Goal: Entertainment & Leisure: Consume media (video, audio)

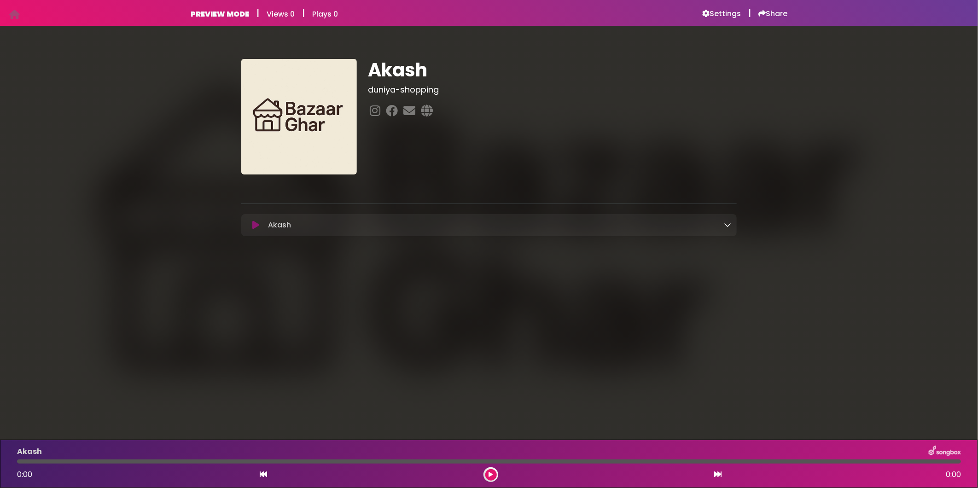
click at [253, 225] on icon at bounding box center [255, 225] width 7 height 9
click at [258, 226] on icon at bounding box center [255, 225] width 7 height 9
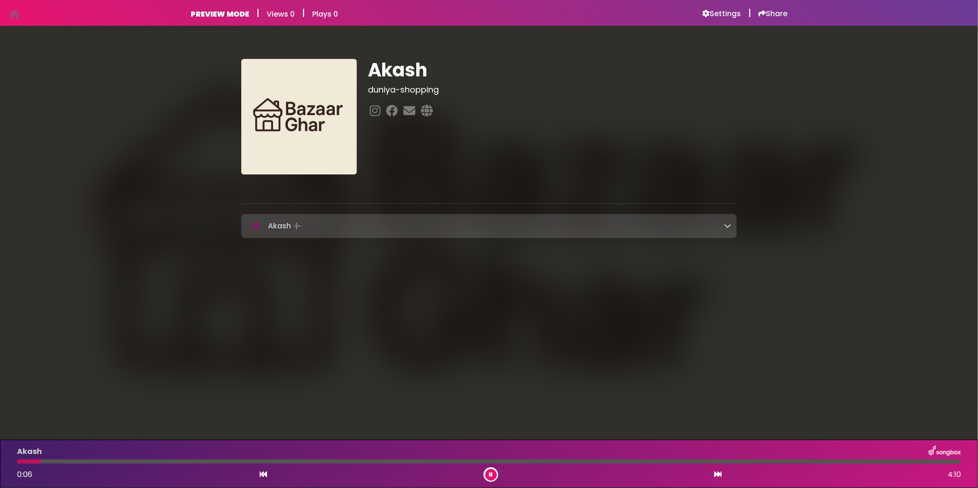
click at [222, 461] on div at bounding box center [489, 462] width 944 height 4
click at [341, 463] on div at bounding box center [489, 462] width 944 height 4
click at [452, 461] on div at bounding box center [489, 462] width 944 height 4
click at [491, 477] on icon at bounding box center [491, 475] width 4 height 6
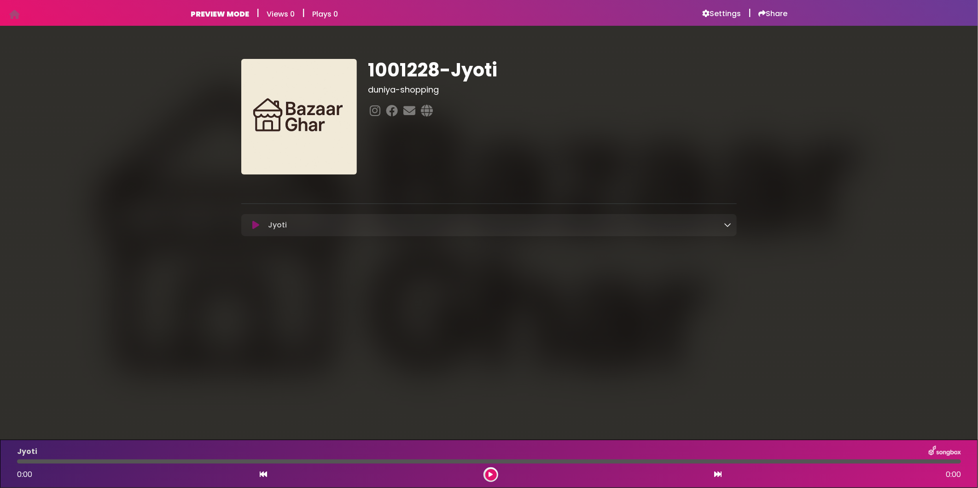
click at [725, 224] on icon at bounding box center [727, 224] width 7 height 7
